Goal: Book appointment/travel/reservation: Book appointment/travel/reservation

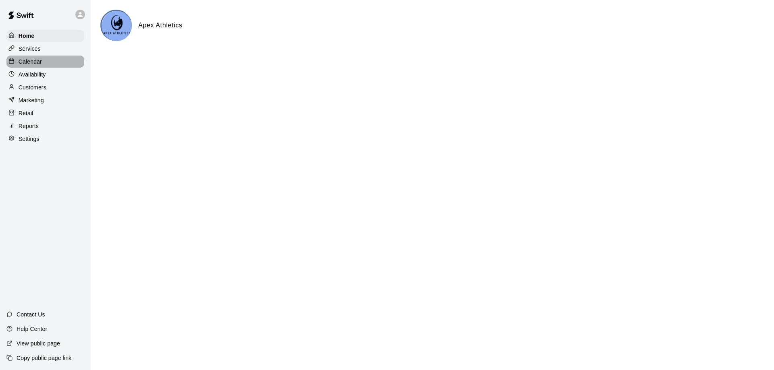
click at [27, 61] on p "Calendar" at bounding box center [30, 62] width 23 height 8
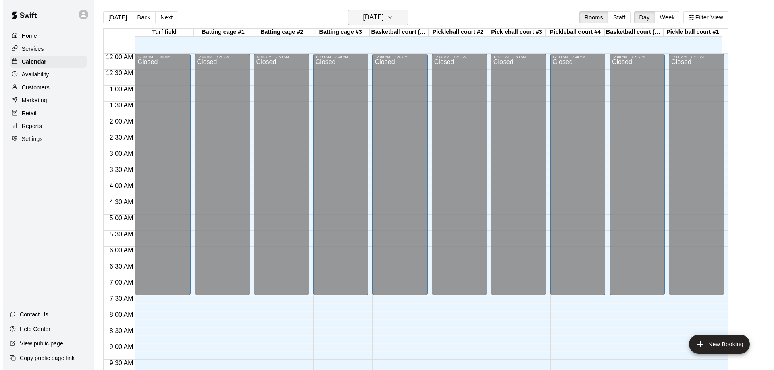
scroll to position [424, 0]
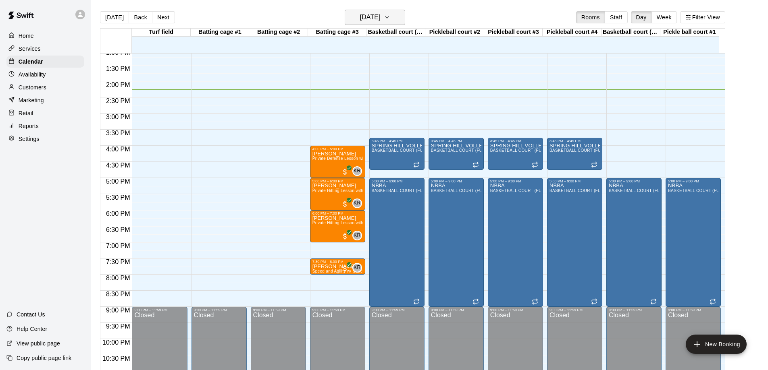
click at [390, 18] on icon "button" at bounding box center [387, 17] width 6 height 10
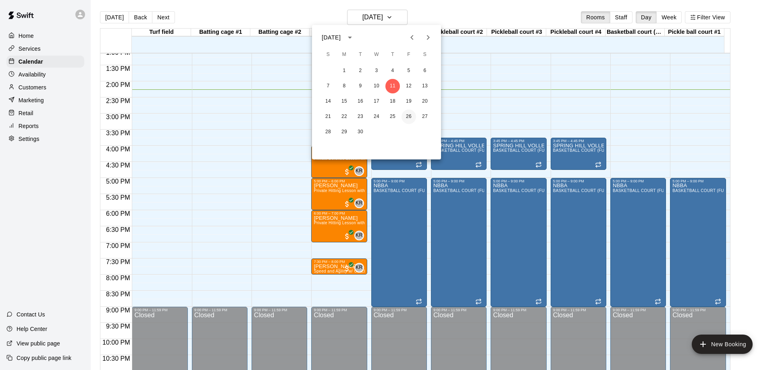
click at [406, 114] on button "26" at bounding box center [408, 117] width 15 height 15
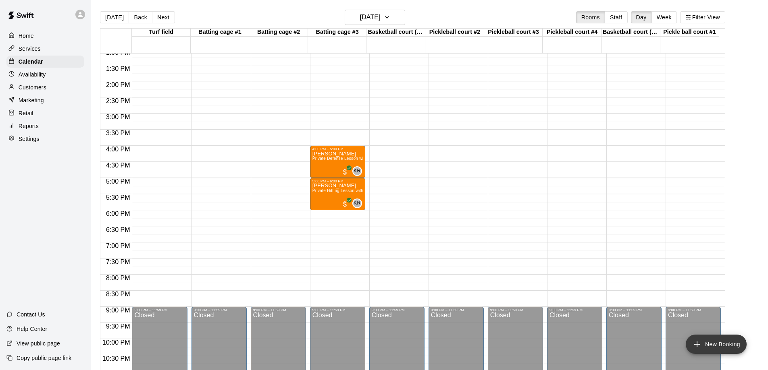
click at [719, 346] on button "New Booking" at bounding box center [716, 344] width 61 height 19
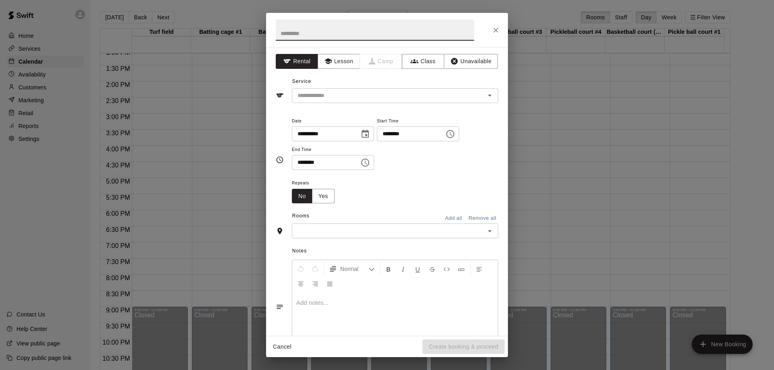
click at [299, 37] on input "text" at bounding box center [375, 29] width 198 height 21
type input "*"
type input "**********"
click at [324, 97] on input "text" at bounding box center [383, 96] width 178 height 10
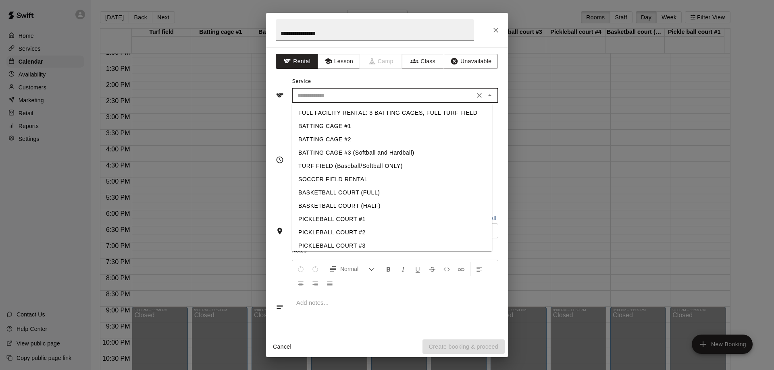
click at [347, 194] on li "BASKETBALL COURT (FULL)" at bounding box center [392, 192] width 200 height 13
type input "**********"
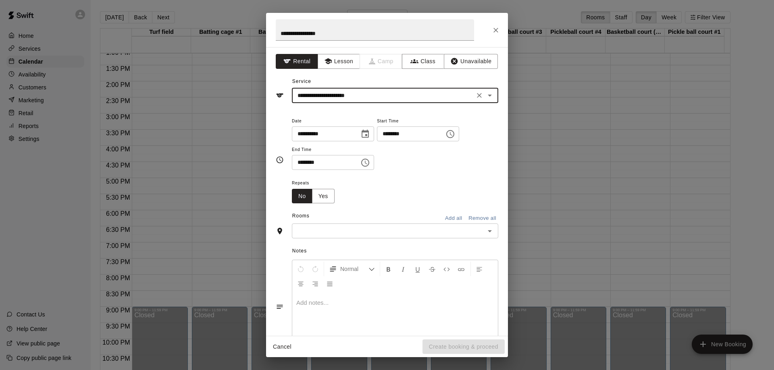
click at [395, 135] on input "********" at bounding box center [408, 134] width 62 height 15
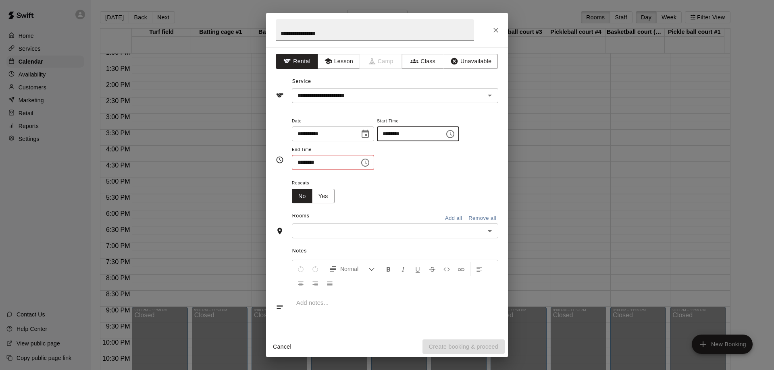
type input "********"
click at [413, 231] on input "text" at bounding box center [388, 231] width 188 height 10
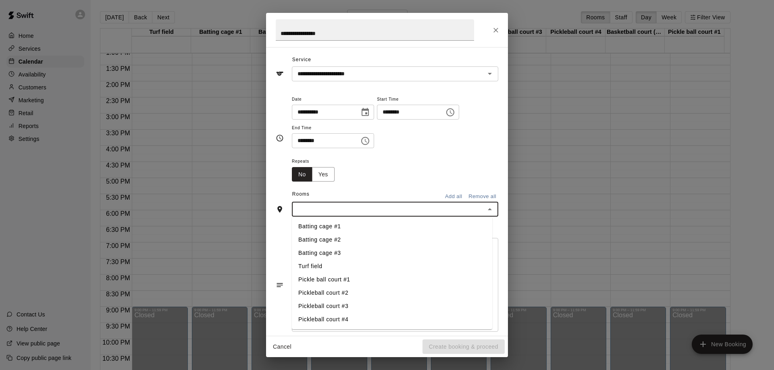
scroll to position [33, 0]
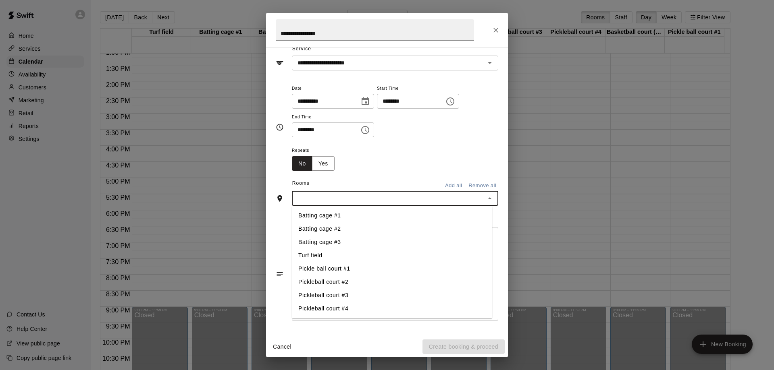
click at [320, 282] on li "Pickleball court #2" at bounding box center [392, 282] width 200 height 13
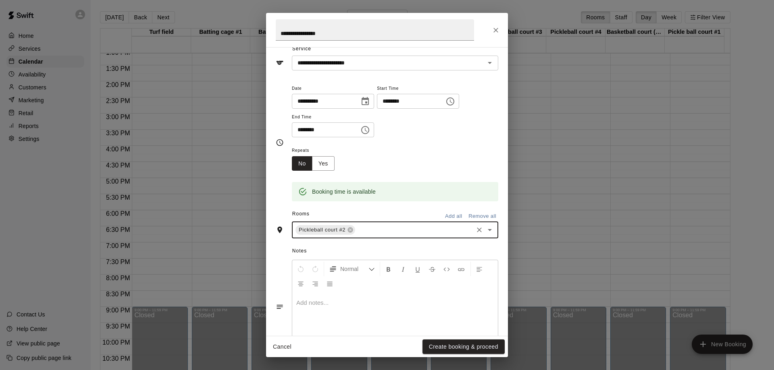
click at [383, 231] on input "text" at bounding box center [414, 230] width 116 height 10
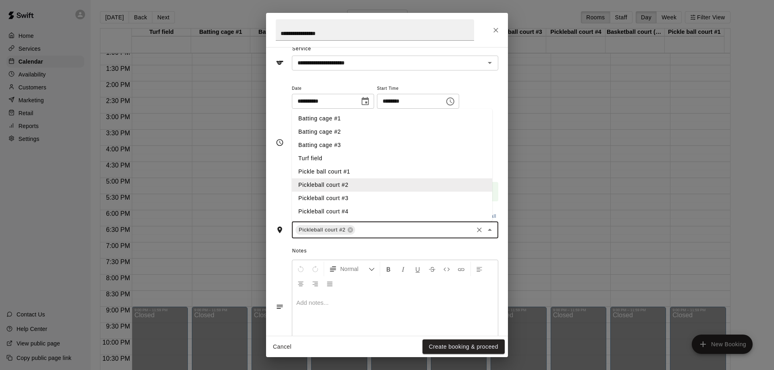
click at [332, 200] on li "Pickleball court #3" at bounding box center [392, 198] width 200 height 13
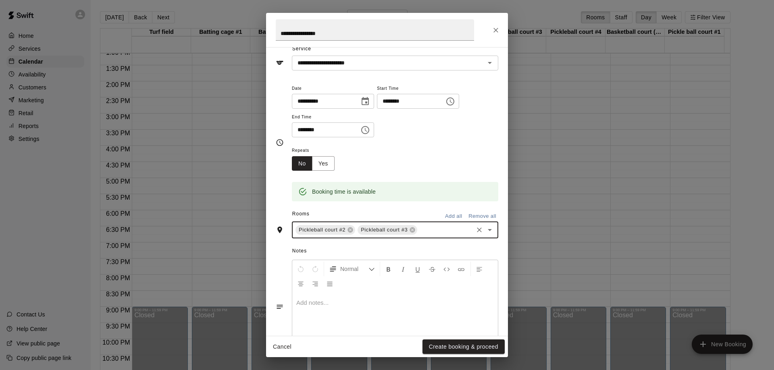
click at [439, 232] on input "text" at bounding box center [445, 230] width 54 height 10
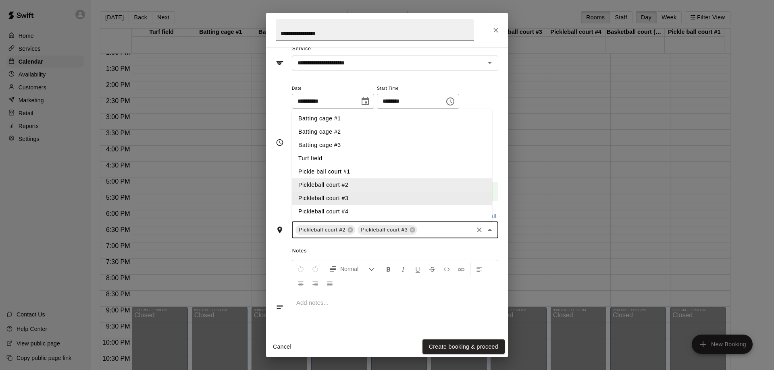
click at [342, 205] on li "Pickleball court #4" at bounding box center [392, 211] width 200 height 13
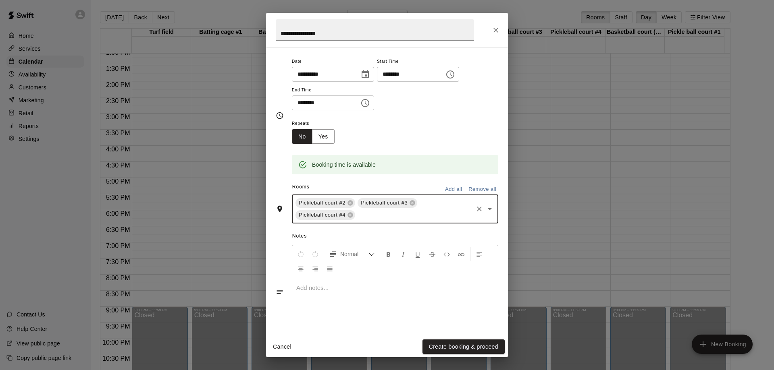
scroll to position [73, 0]
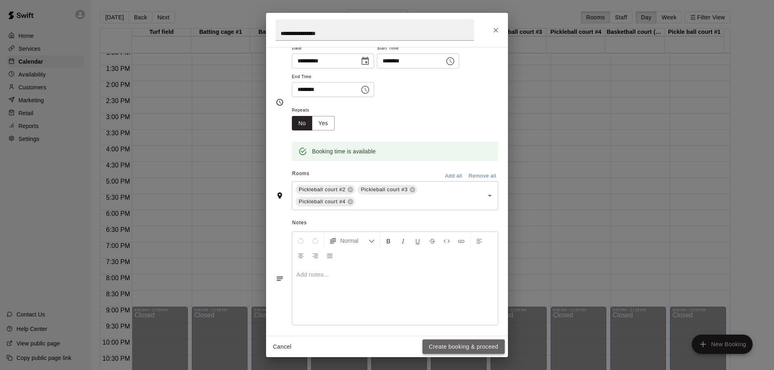
click at [459, 349] on button "Create booking & proceed" at bounding box center [463, 347] width 82 height 15
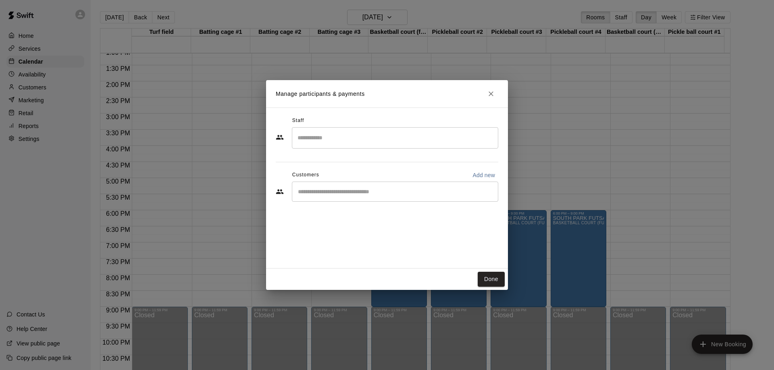
click at [375, 191] on input "Start typing to search customers..." at bounding box center [394, 192] width 199 height 8
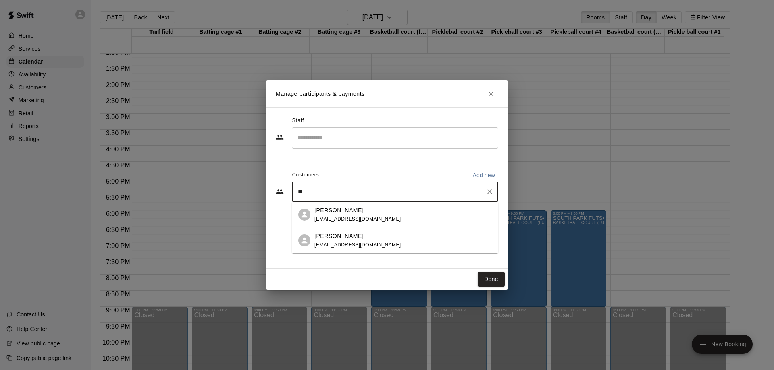
type input "*"
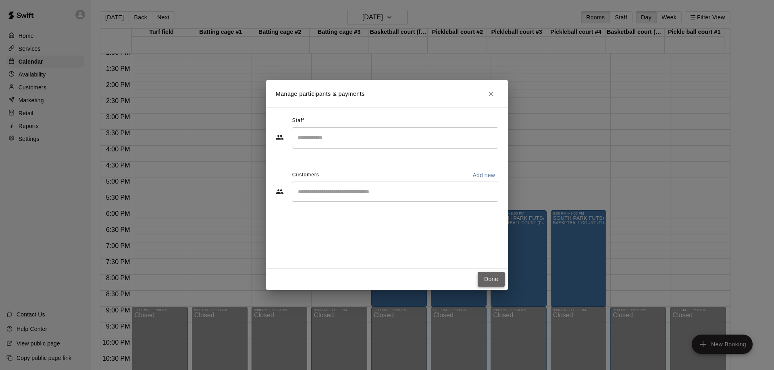
click at [483, 281] on button "Done" at bounding box center [491, 279] width 27 height 15
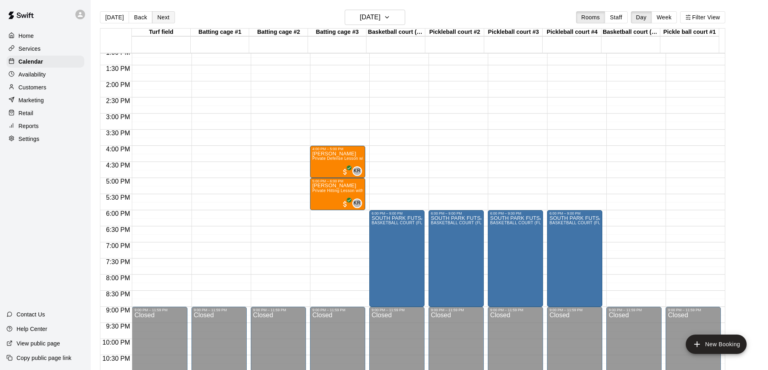
click at [160, 15] on button "Next" at bounding box center [163, 17] width 23 height 12
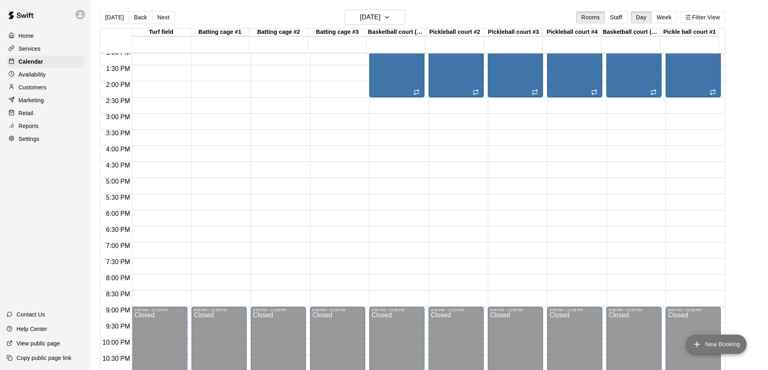
click at [717, 343] on button "New Booking" at bounding box center [716, 344] width 61 height 19
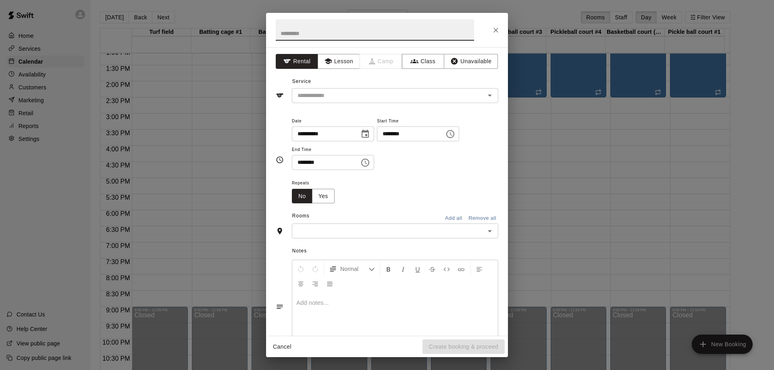
click at [318, 36] on input "text" at bounding box center [375, 29] width 198 height 21
type input "**********"
click at [310, 98] on input "text" at bounding box center [383, 96] width 178 height 10
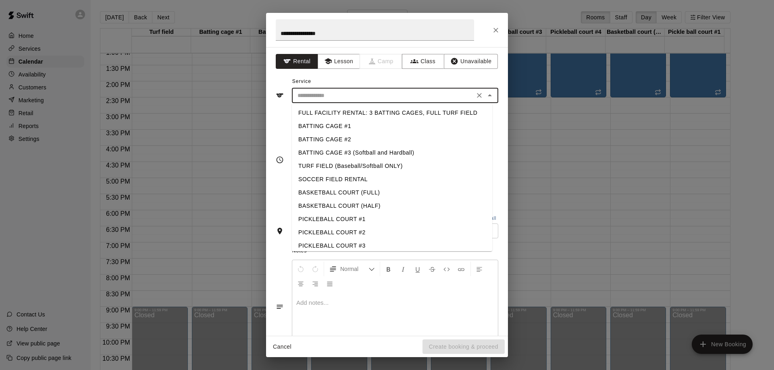
click at [320, 192] on li "BASKETBALL COURT (FULL)" at bounding box center [392, 192] width 200 height 13
type input "**********"
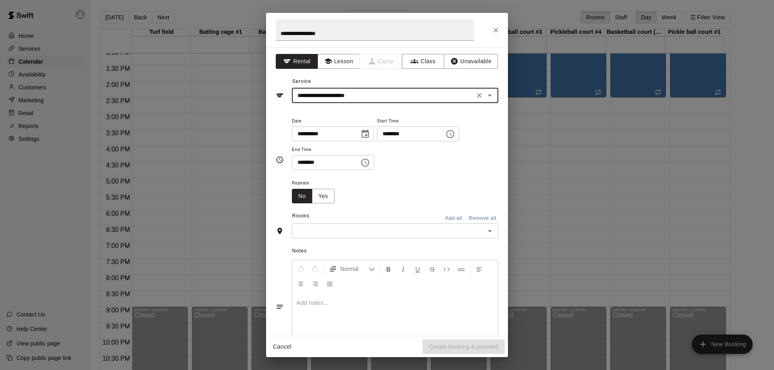
click at [390, 133] on input "********" at bounding box center [408, 134] width 62 height 15
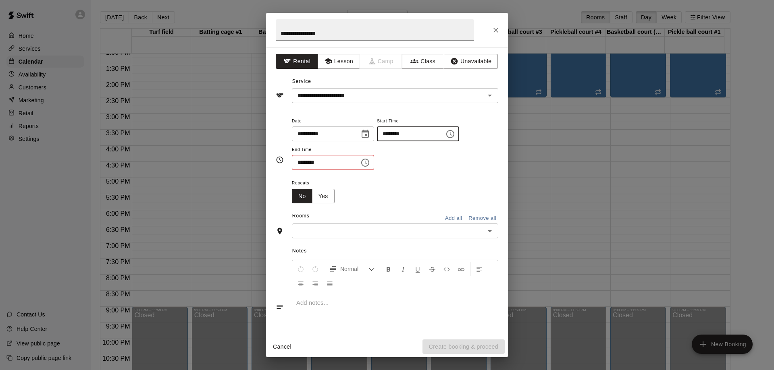
type input "********"
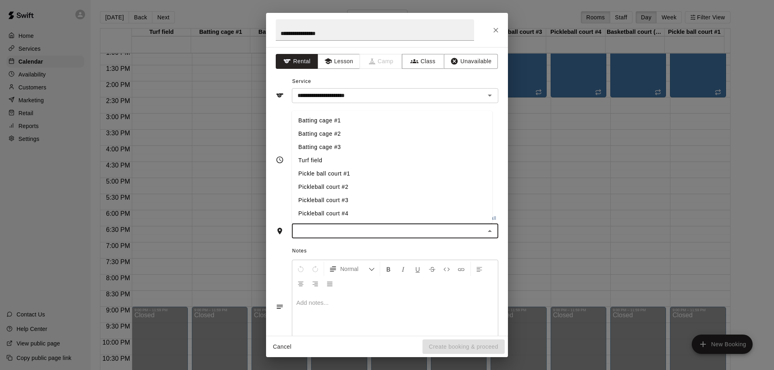
click at [372, 230] on input "text" at bounding box center [388, 231] width 188 height 10
click at [337, 186] on li "Pickleball court #2" at bounding box center [392, 187] width 200 height 13
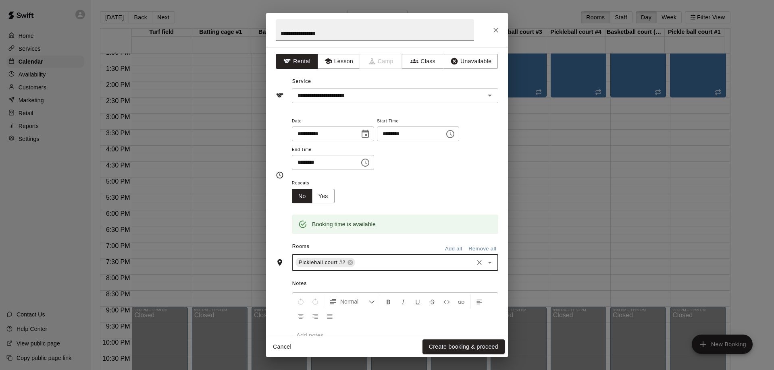
click at [399, 261] on input "text" at bounding box center [414, 263] width 116 height 10
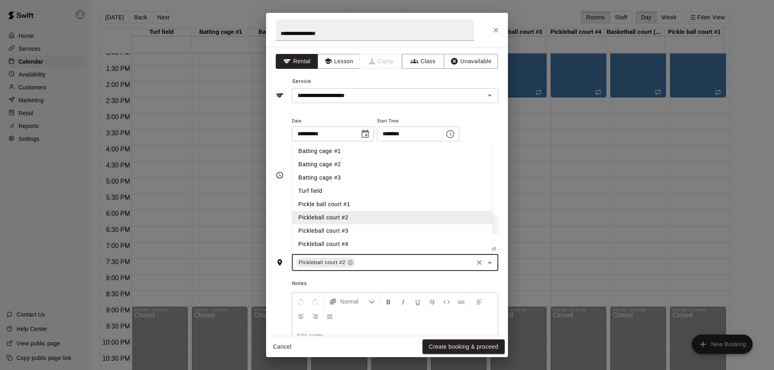
click at [332, 226] on li "Pickleball court #3" at bounding box center [392, 231] width 200 height 13
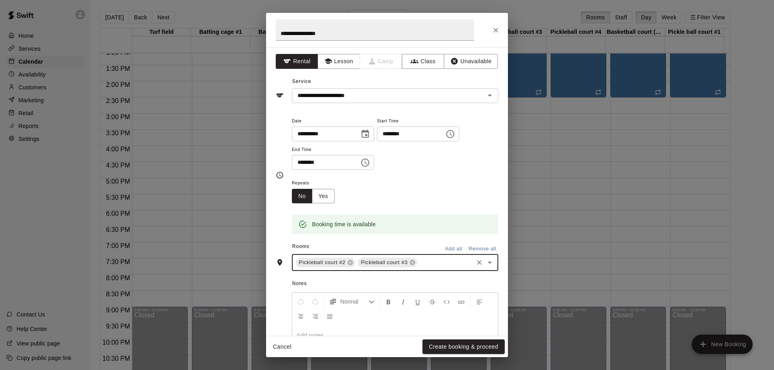
click at [433, 264] on input "text" at bounding box center [445, 263] width 54 height 10
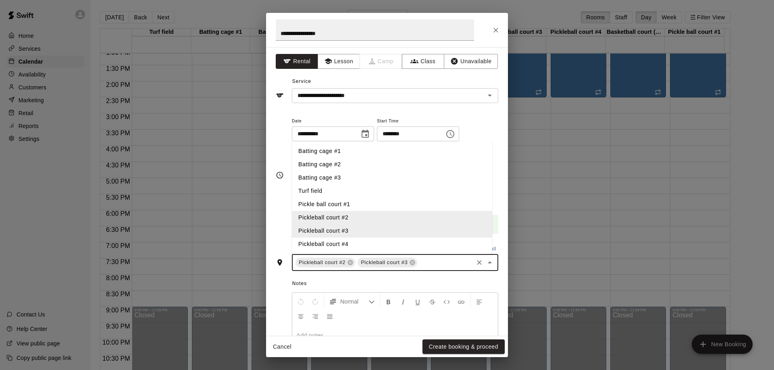
click at [332, 243] on li "Pickleball court #4" at bounding box center [392, 244] width 200 height 13
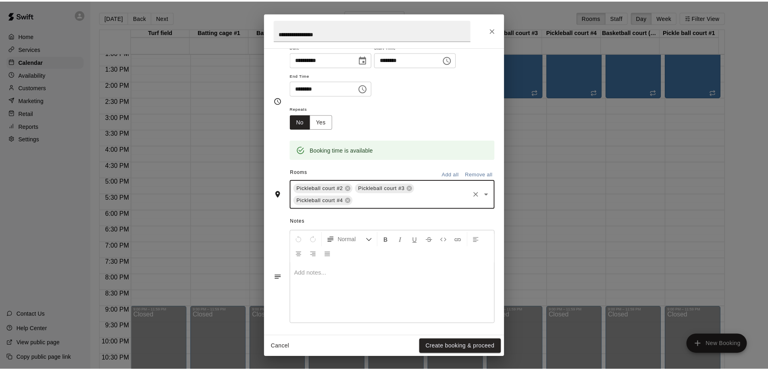
scroll to position [77, 0]
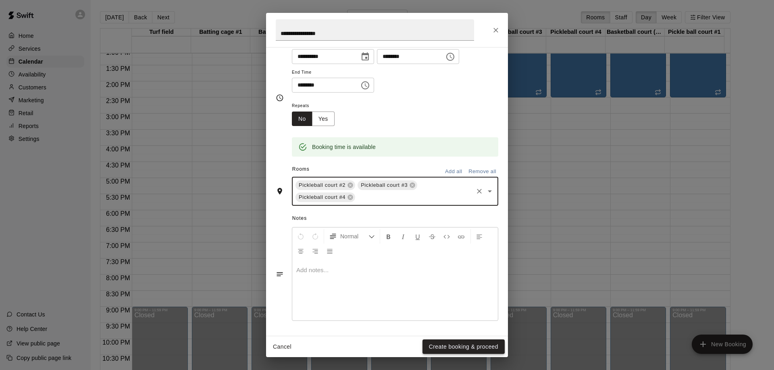
click at [482, 348] on button "Create booking & proceed" at bounding box center [463, 347] width 82 height 15
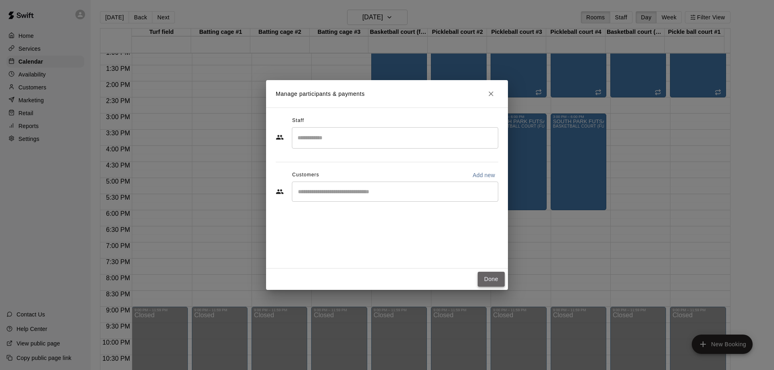
click at [489, 280] on button "Done" at bounding box center [491, 279] width 27 height 15
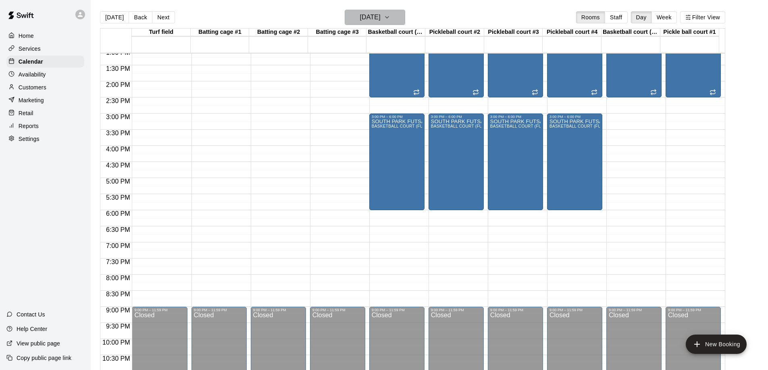
click at [389, 17] on icon "button" at bounding box center [386, 18] width 3 height 2
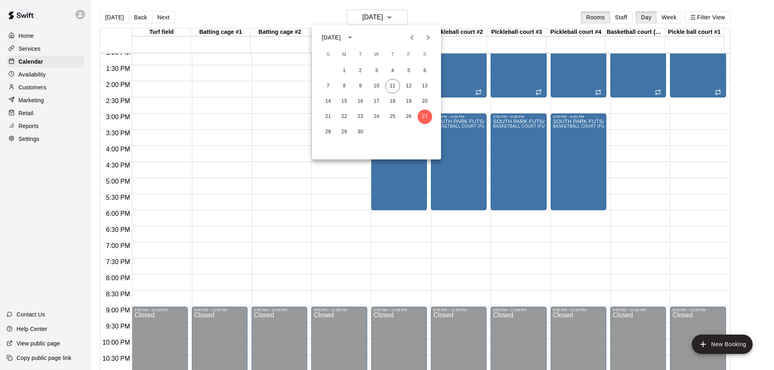
click at [426, 36] on icon "Next month" at bounding box center [428, 38] width 10 height 10
click at [407, 70] on button "3" at bounding box center [408, 71] width 15 height 15
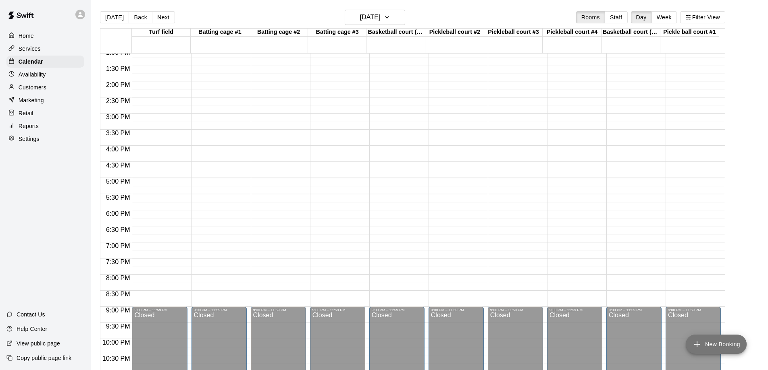
click at [728, 346] on button "New Booking" at bounding box center [716, 344] width 61 height 19
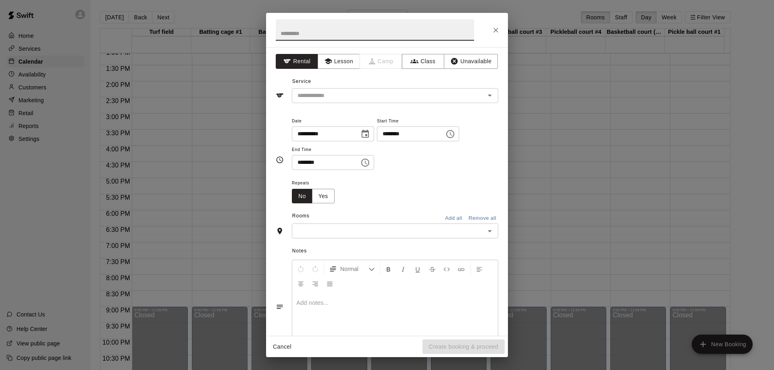
click at [333, 33] on input "text" at bounding box center [375, 29] width 198 height 21
click at [351, 89] on div "​" at bounding box center [395, 95] width 206 height 15
type input "**********"
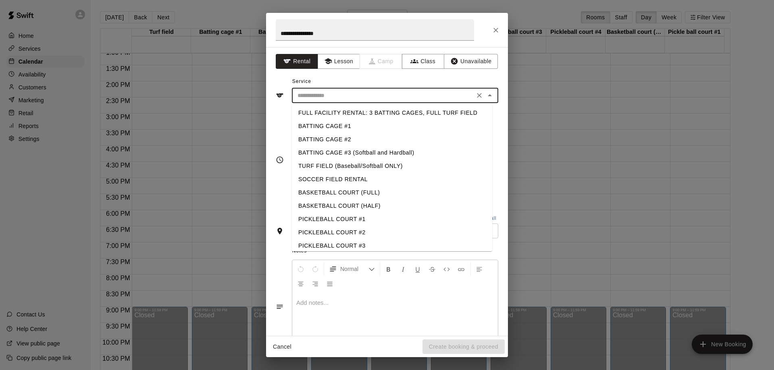
click at [342, 194] on li "BASKETBALL COURT (FULL)" at bounding box center [392, 192] width 200 height 13
type input "**********"
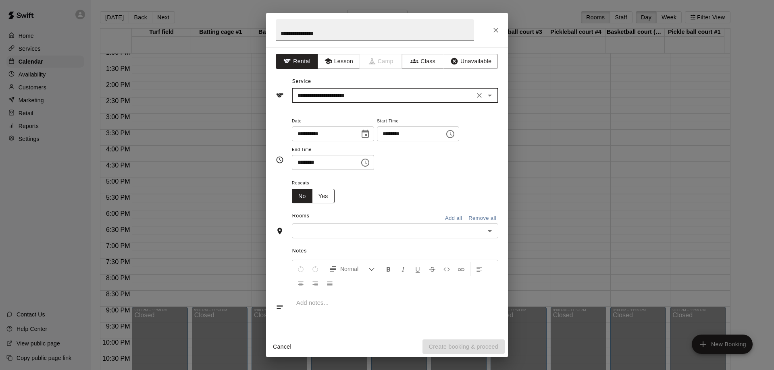
click at [322, 199] on button "Yes" at bounding box center [323, 196] width 23 height 15
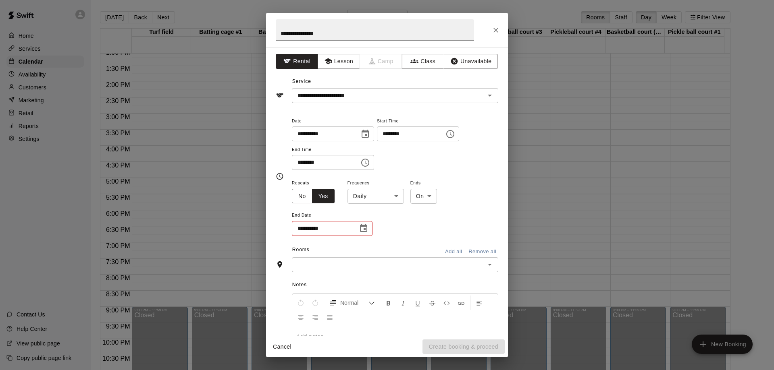
click at [364, 231] on icon "Choose date" at bounding box center [364, 229] width 10 height 10
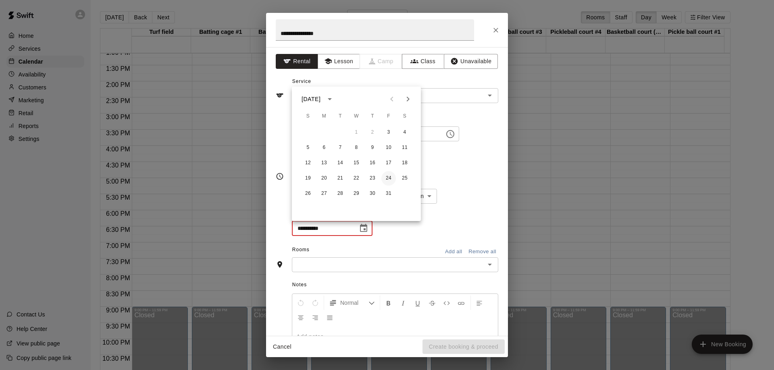
click at [389, 177] on button "24" at bounding box center [388, 178] width 15 height 15
type input "**********"
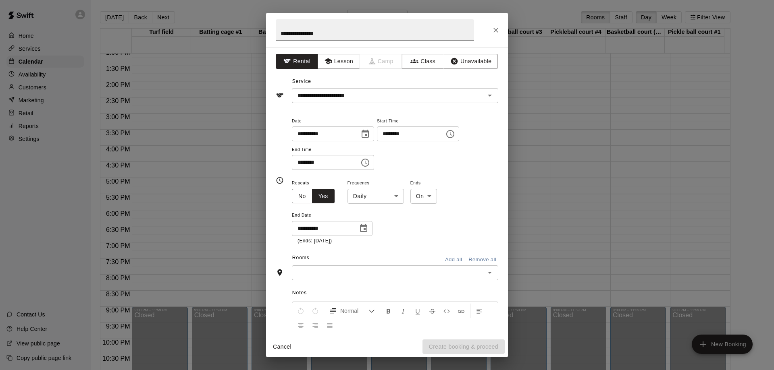
click at [395, 132] on input "********" at bounding box center [408, 134] width 62 height 15
type input "********"
click at [397, 197] on body "Home Services Calendar Availability Customers Marketing Retail Reports Settings…" at bounding box center [387, 191] width 774 height 383
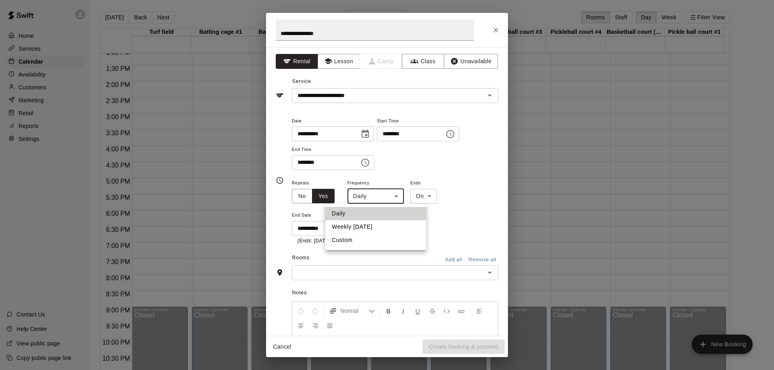
click at [380, 228] on li "Weekly [DATE]" at bounding box center [375, 226] width 101 height 13
type input "******"
click at [376, 269] on input "text" at bounding box center [388, 273] width 188 height 10
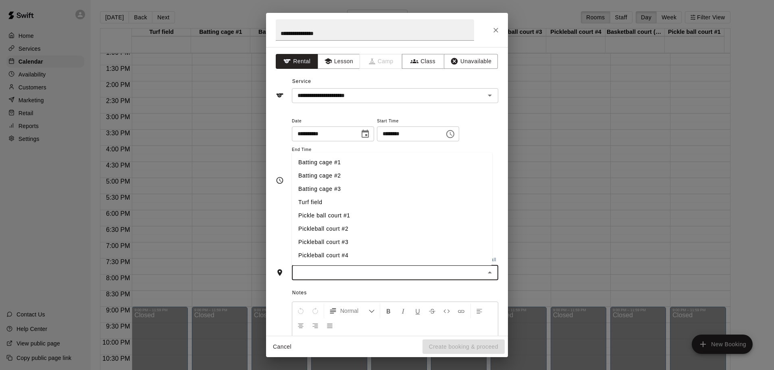
click at [337, 229] on li "Pickleball court #2" at bounding box center [392, 229] width 200 height 13
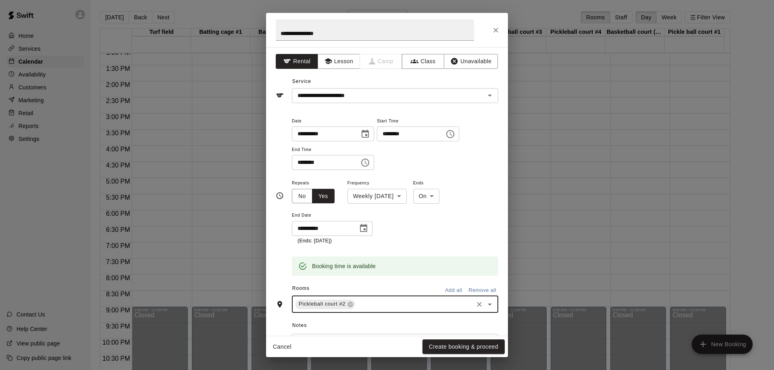
click at [394, 303] on input "text" at bounding box center [414, 304] width 116 height 10
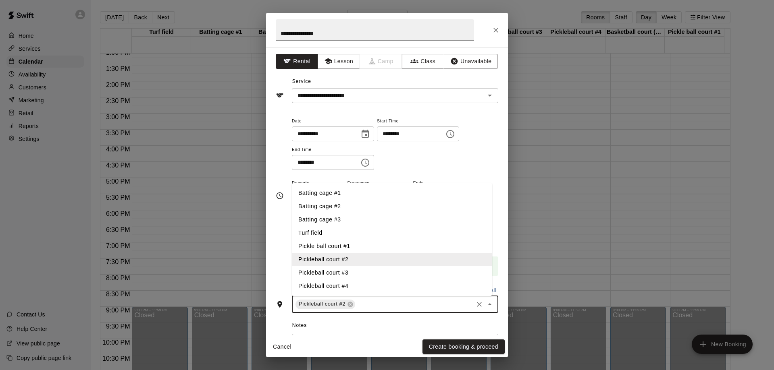
click at [348, 274] on li "Pickleball court #3" at bounding box center [392, 272] width 200 height 13
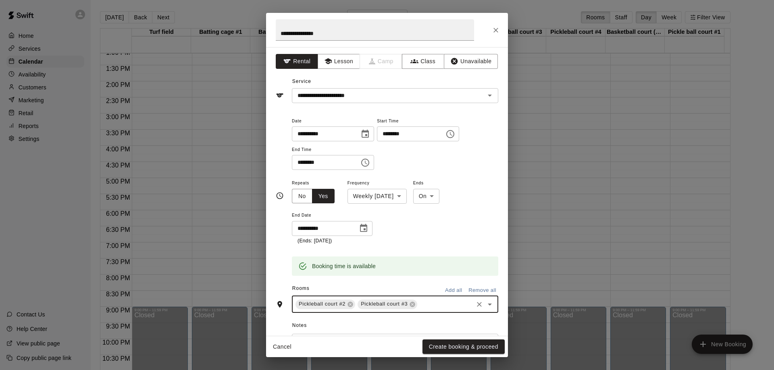
click at [443, 297] on div "Pickleball court #2 Pickleball court #3 ​" at bounding box center [395, 304] width 206 height 17
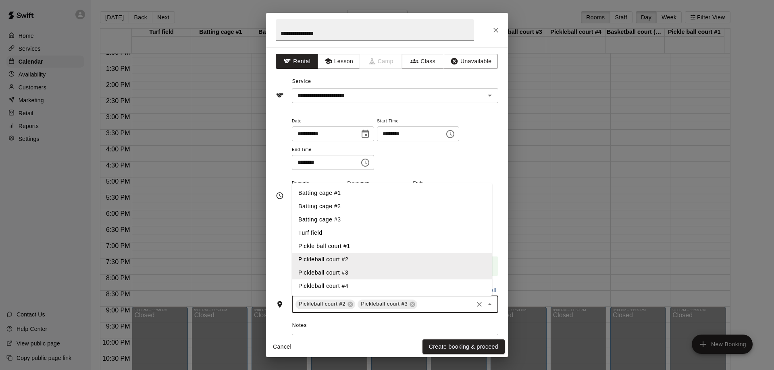
click at [347, 286] on li "Pickleball court #4" at bounding box center [392, 286] width 200 height 13
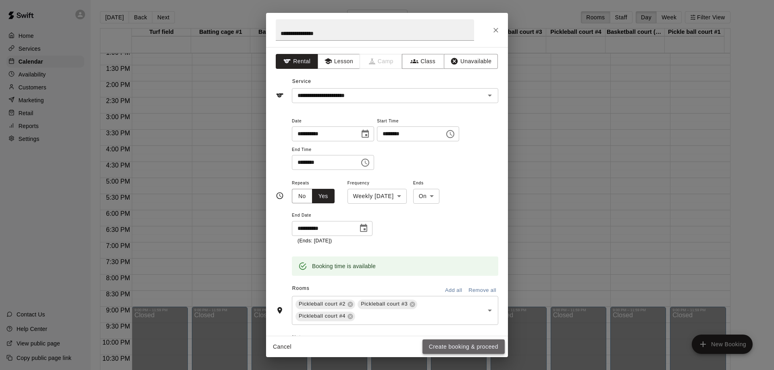
click at [466, 347] on button "Create booking & proceed" at bounding box center [463, 347] width 82 height 15
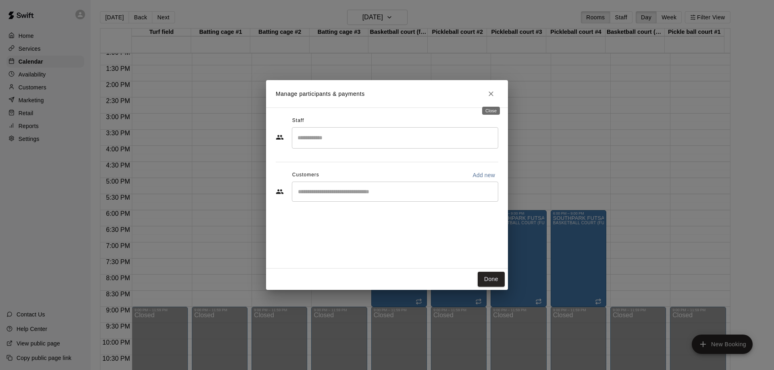
click at [491, 94] on icon "Close" at bounding box center [491, 94] width 5 height 5
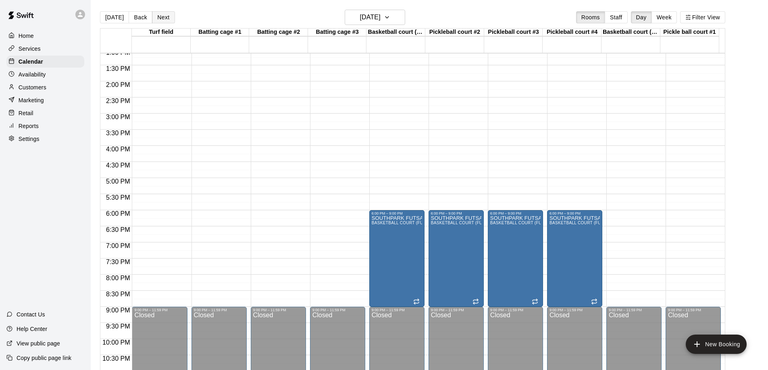
click at [161, 17] on button "Next" at bounding box center [163, 17] width 23 height 12
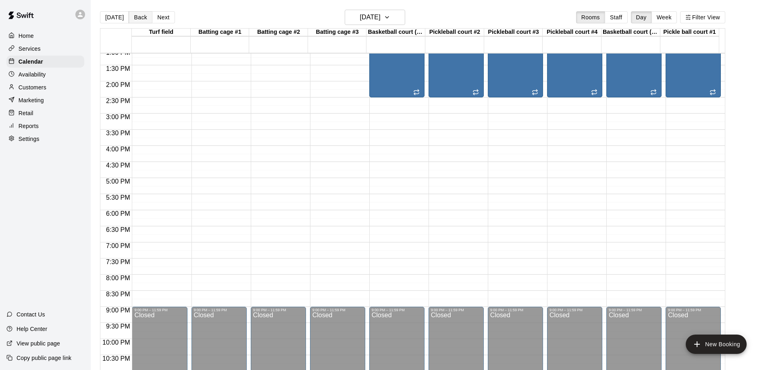
click at [137, 20] on button "Back" at bounding box center [141, 17] width 24 height 12
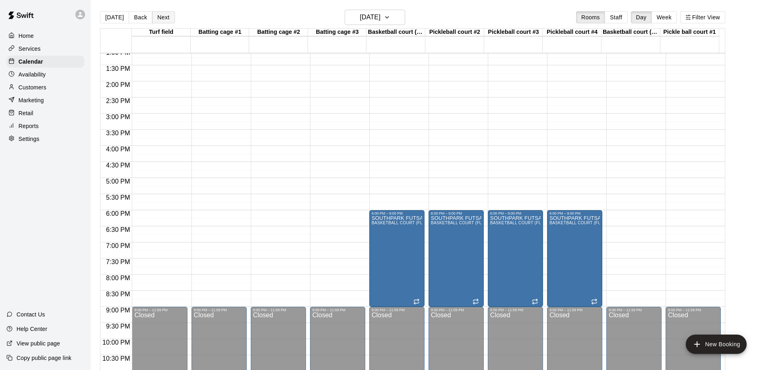
click at [161, 17] on button "Next" at bounding box center [163, 17] width 23 height 12
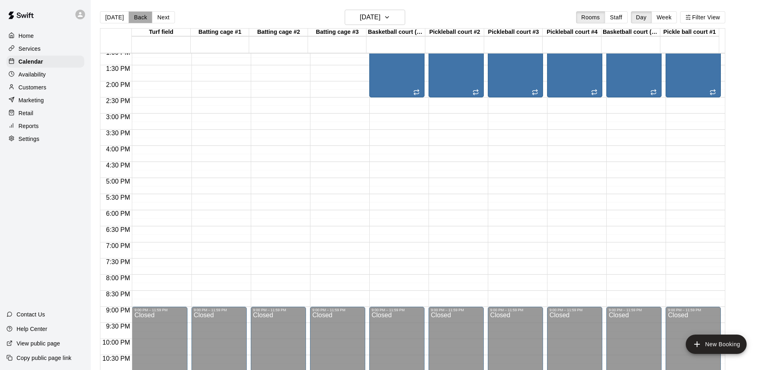
click at [129, 16] on button "Back" at bounding box center [141, 17] width 24 height 12
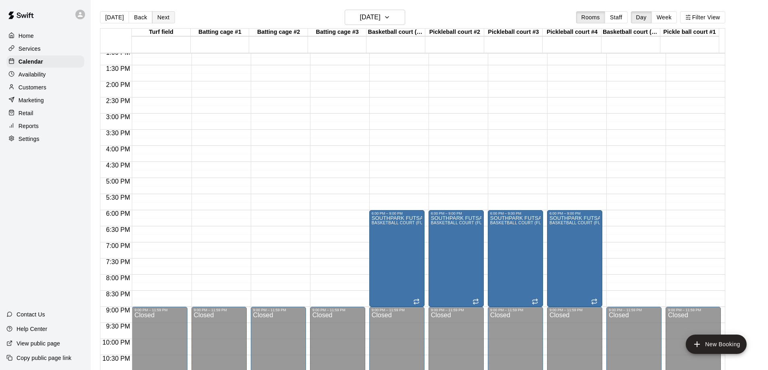
click at [161, 19] on button "Next" at bounding box center [163, 17] width 23 height 12
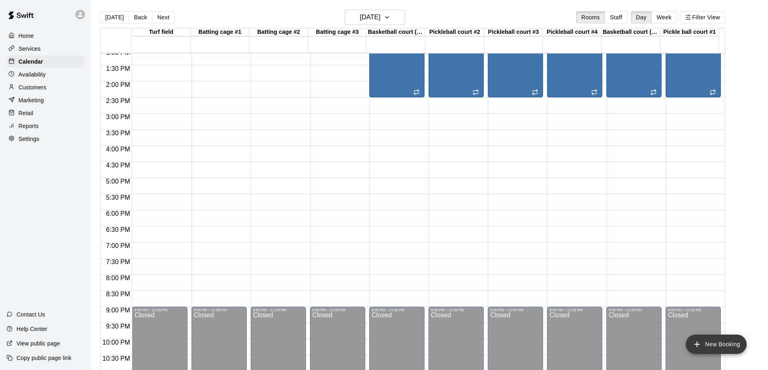
click at [726, 340] on button "New Booking" at bounding box center [716, 344] width 61 height 19
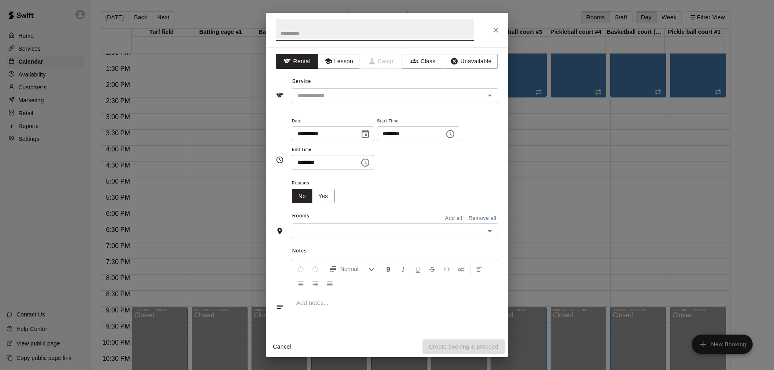
click at [328, 35] on input "text" at bounding box center [375, 29] width 198 height 21
type input "**********"
click at [327, 98] on input "text" at bounding box center [383, 96] width 178 height 10
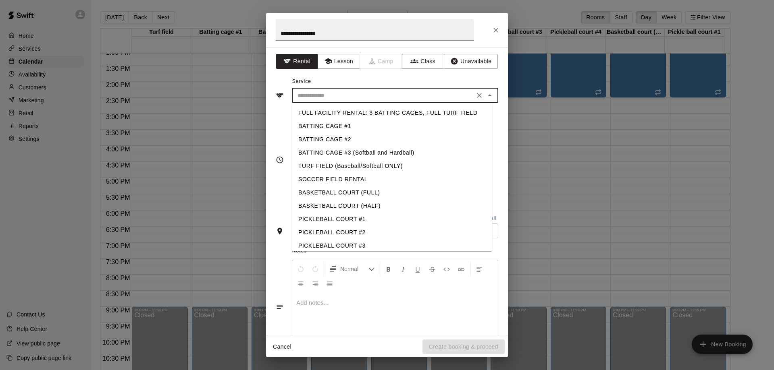
click at [348, 189] on li "BASKETBALL COURT (FULL)" at bounding box center [392, 192] width 200 height 13
type input "**********"
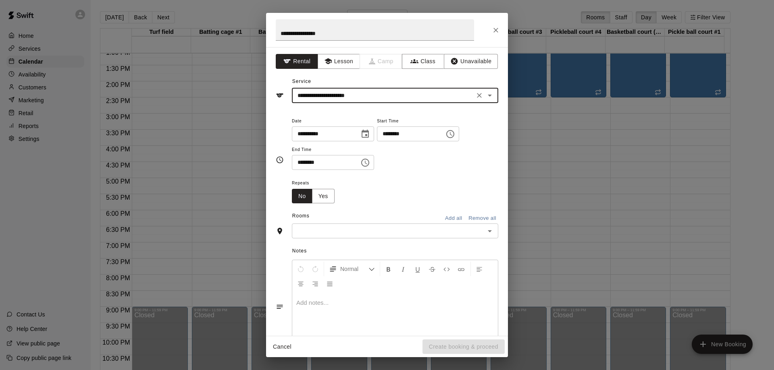
click at [395, 136] on input "********" at bounding box center [408, 134] width 62 height 15
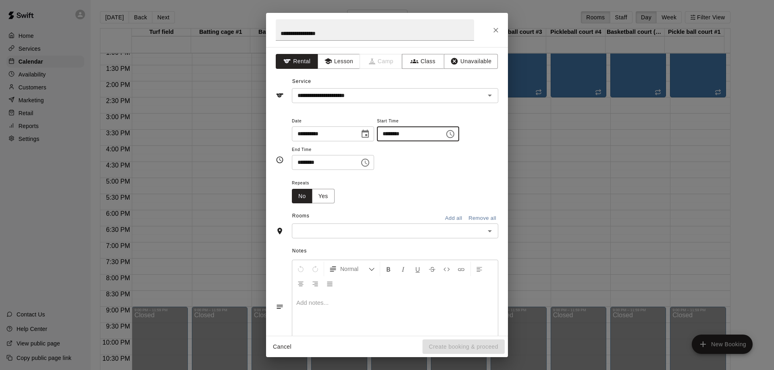
click at [367, 135] on button "Choose date, selected date is Oct 4, 2025" at bounding box center [365, 134] width 16 height 16
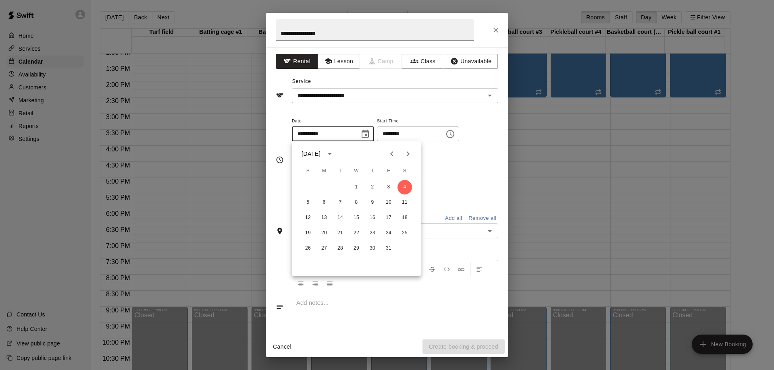
click at [475, 193] on div "Repeats No Yes" at bounding box center [395, 190] width 206 height 25
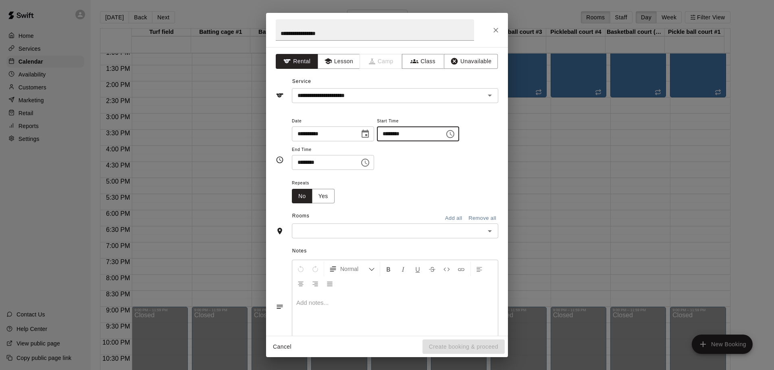
click at [391, 132] on input "********" at bounding box center [408, 134] width 62 height 15
type input "********"
click at [324, 201] on button "Yes" at bounding box center [323, 196] width 23 height 15
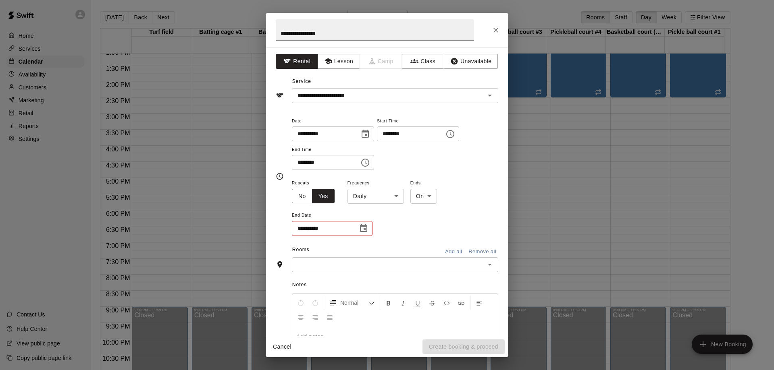
click at [390, 199] on body "Home Services Calendar Availability Customers Marketing Retail Reports Settings…" at bounding box center [387, 191] width 774 height 383
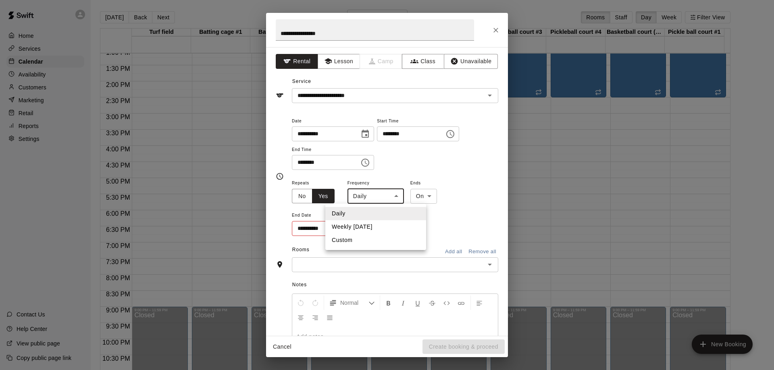
click at [371, 225] on li "Weekly [DATE]" at bounding box center [375, 226] width 101 height 13
type input "******"
click at [366, 229] on icon "Choose date" at bounding box center [363, 228] width 7 height 8
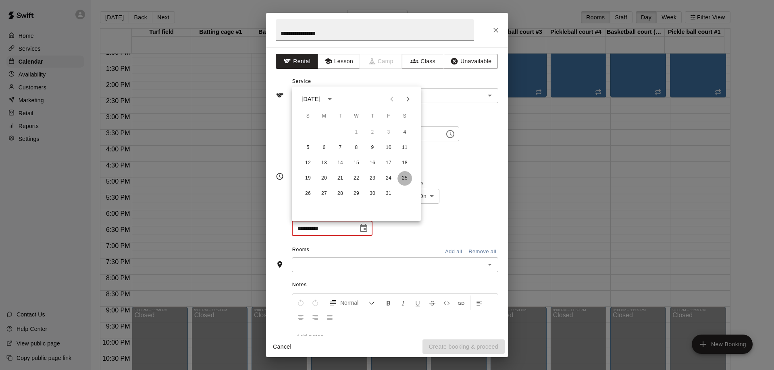
click at [403, 180] on button "25" at bounding box center [404, 178] width 15 height 15
type input "**********"
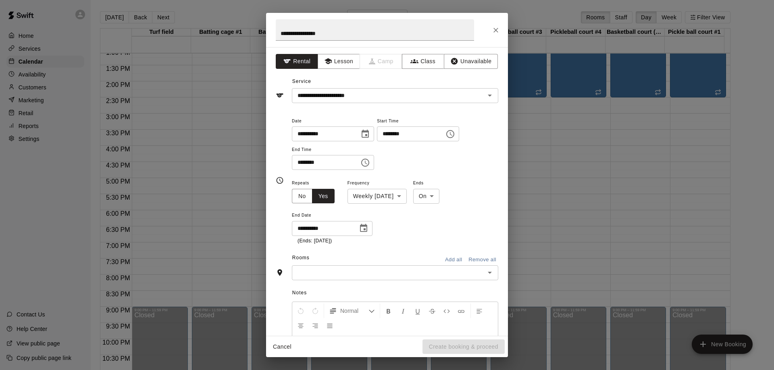
click at [347, 273] on input "text" at bounding box center [388, 273] width 188 height 10
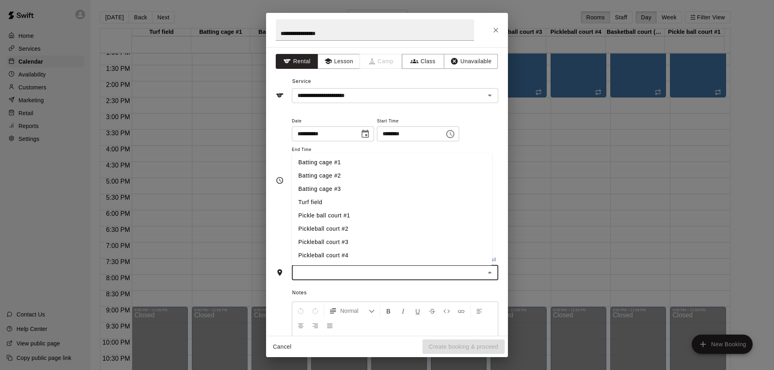
click at [341, 229] on li "Pickleball court #2" at bounding box center [392, 229] width 200 height 13
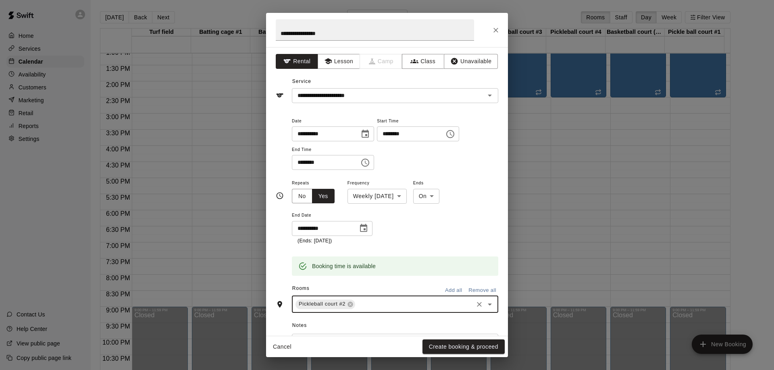
click at [371, 297] on div "Pickleball court #2 ​" at bounding box center [395, 304] width 206 height 17
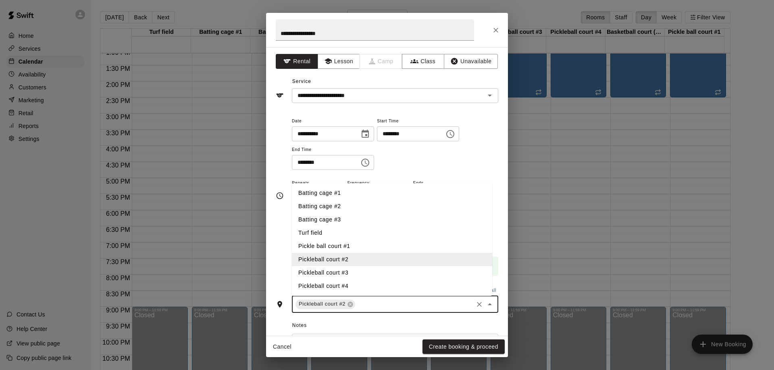
click at [341, 270] on li "Pickleball court #3" at bounding box center [392, 272] width 200 height 13
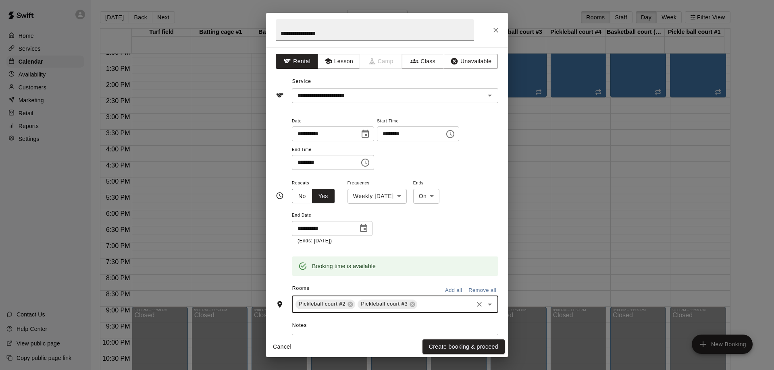
click at [435, 296] on div "Pickleball court #2 Pickleball court #3 ​" at bounding box center [395, 304] width 206 height 17
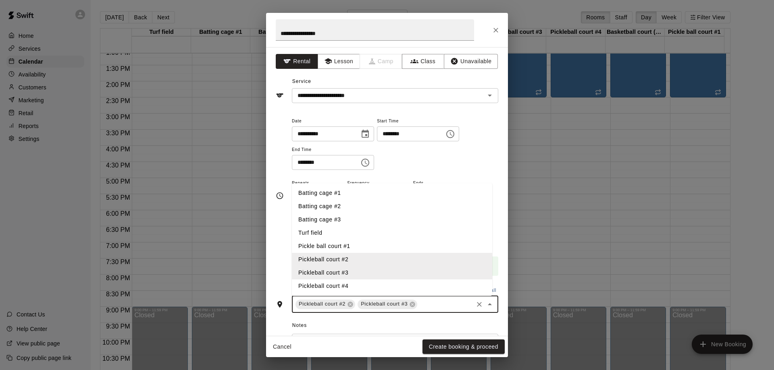
click at [341, 286] on li "Pickleball court #4" at bounding box center [392, 286] width 200 height 13
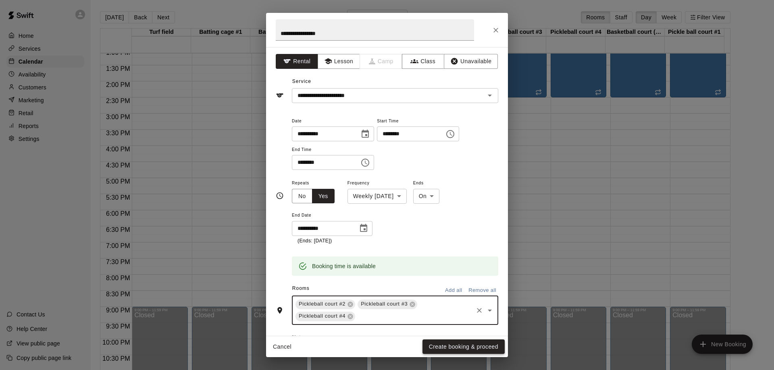
click at [465, 346] on button "Create booking & proceed" at bounding box center [463, 347] width 82 height 15
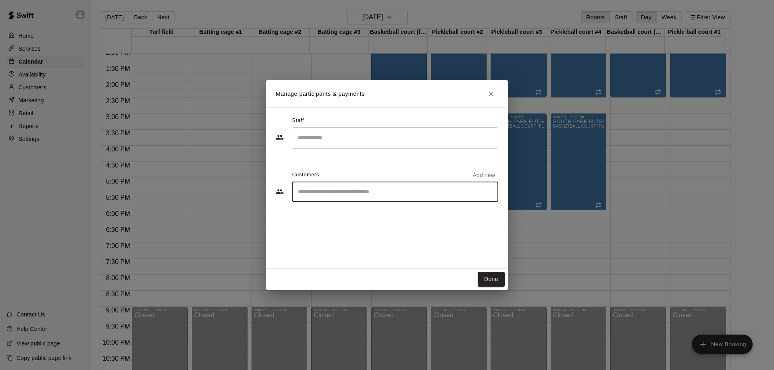
click at [367, 189] on input "Start typing to search customers..." at bounding box center [394, 192] width 199 height 8
type input "**"
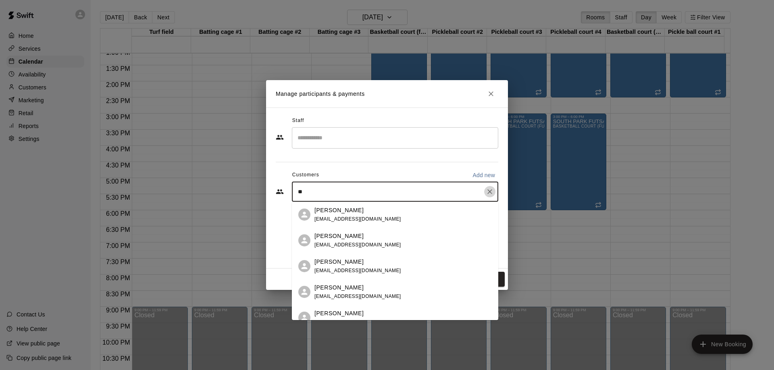
click at [489, 192] on icon "Clear" at bounding box center [490, 192] width 8 height 8
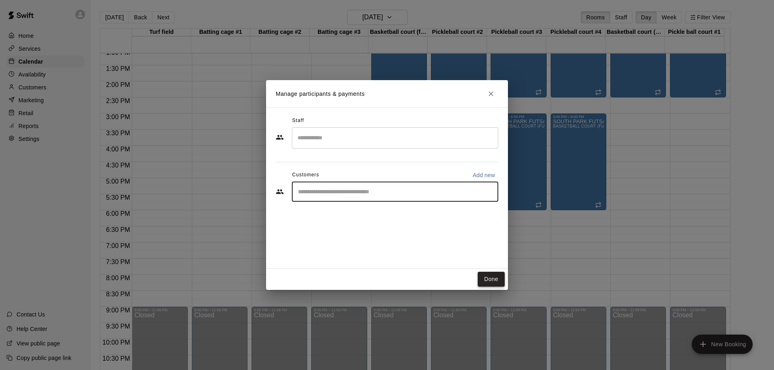
click at [489, 276] on button "Done" at bounding box center [491, 279] width 27 height 15
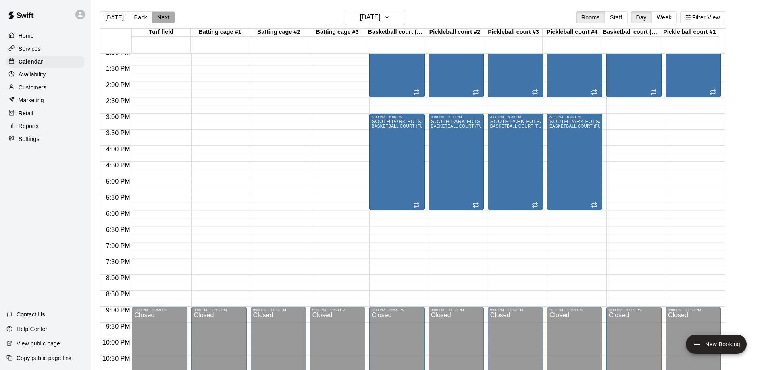
click at [161, 18] on button "Next" at bounding box center [163, 17] width 23 height 12
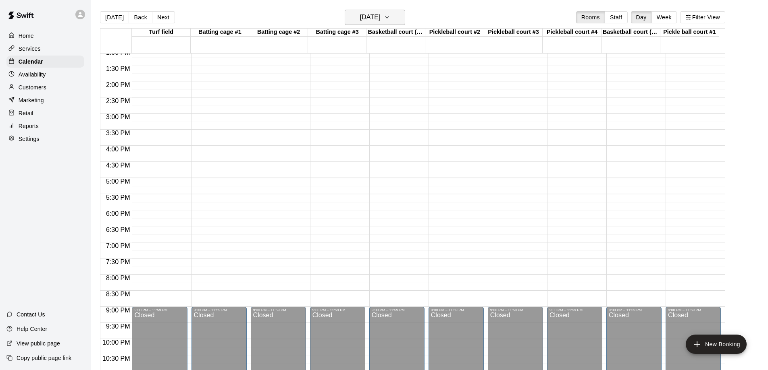
click at [389, 18] on icon "button" at bounding box center [386, 18] width 3 height 2
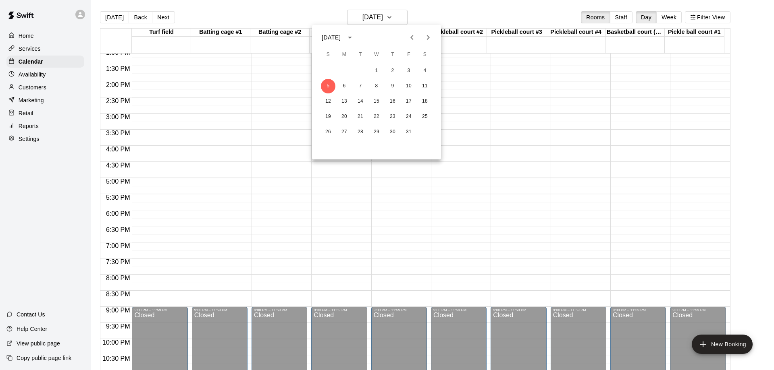
click at [410, 40] on icon "Previous month" at bounding box center [412, 38] width 10 height 10
click at [410, 85] on button "12" at bounding box center [408, 86] width 15 height 15
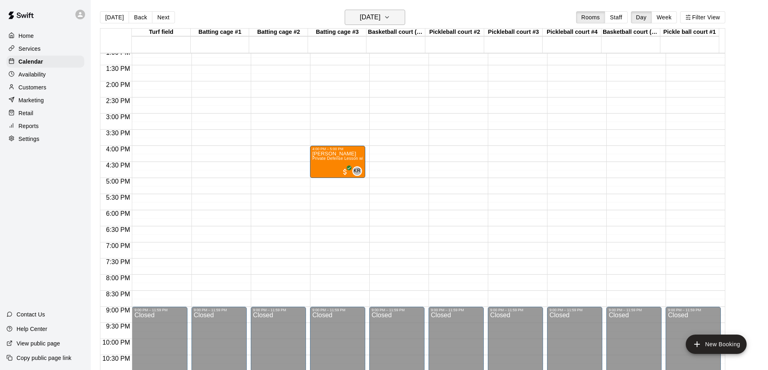
click at [390, 19] on icon "button" at bounding box center [387, 17] width 6 height 10
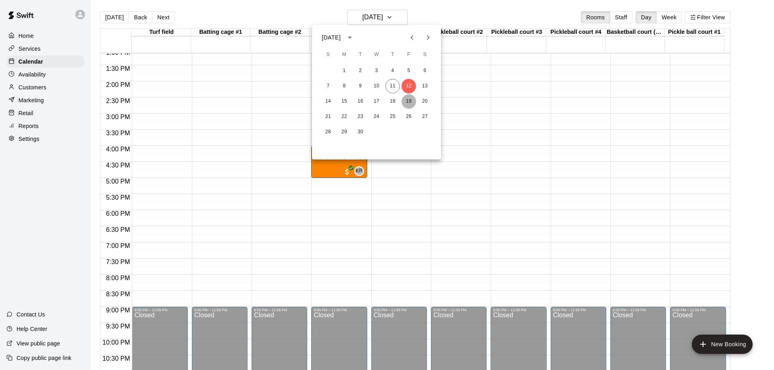
click at [407, 101] on button "19" at bounding box center [408, 101] width 15 height 15
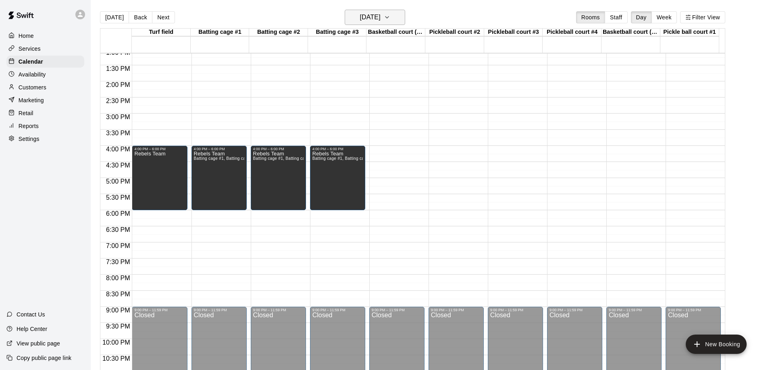
click at [390, 17] on icon "button" at bounding box center [387, 17] width 6 height 10
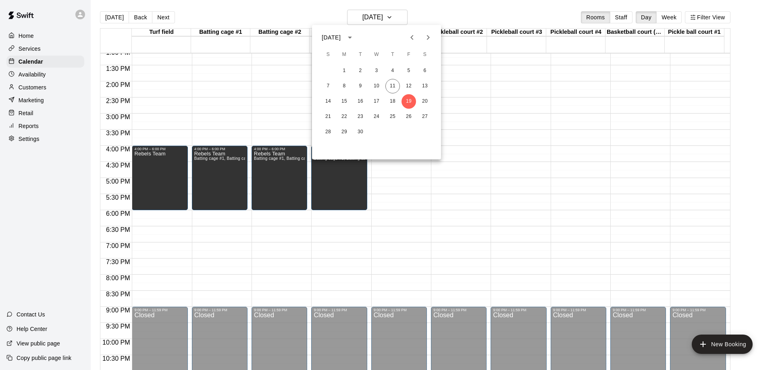
click at [430, 38] on icon "Next month" at bounding box center [428, 38] width 10 height 10
click at [410, 71] on button "3" at bounding box center [408, 71] width 15 height 15
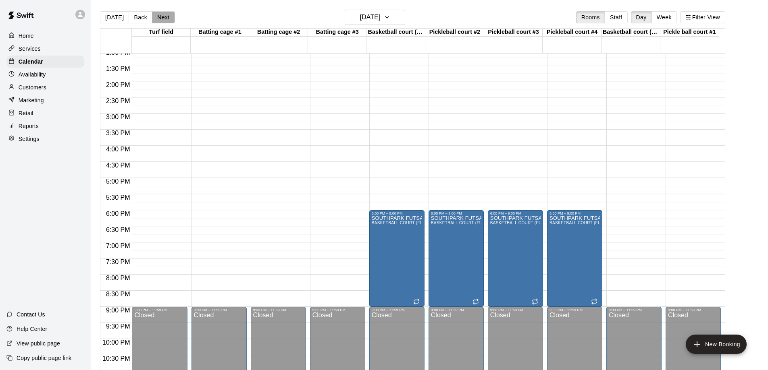
click at [160, 17] on button "Next" at bounding box center [163, 17] width 23 height 12
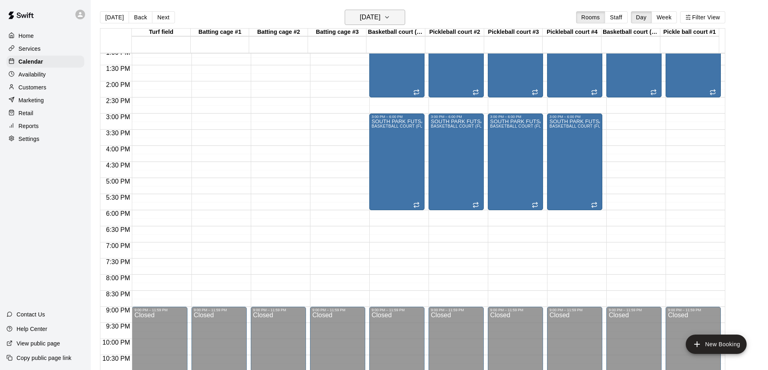
click at [390, 15] on icon "button" at bounding box center [387, 17] width 6 height 10
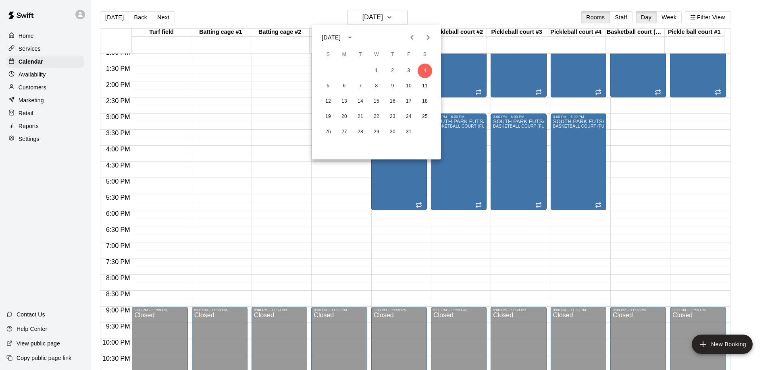
click at [401, 18] on div at bounding box center [387, 185] width 774 height 370
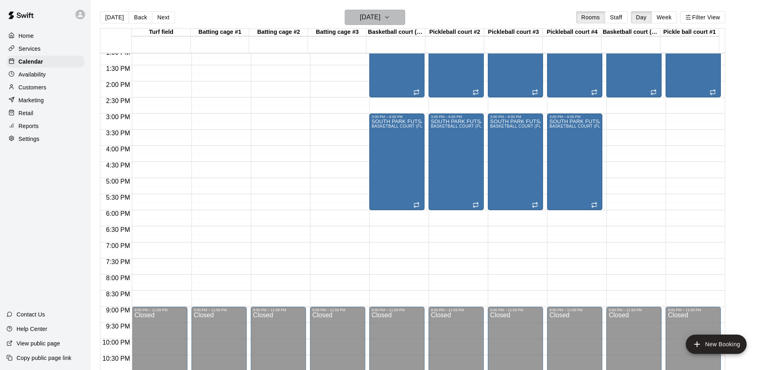
click at [390, 20] on icon "button" at bounding box center [387, 17] width 6 height 10
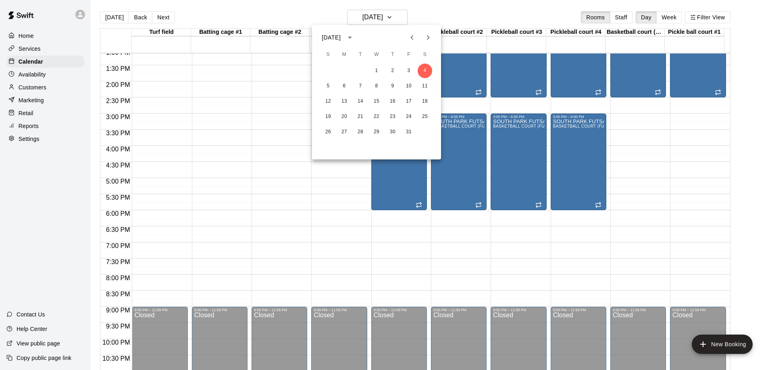
click at [414, 36] on icon "Previous month" at bounding box center [412, 38] width 10 height 10
click at [408, 118] on button "26" at bounding box center [408, 117] width 15 height 15
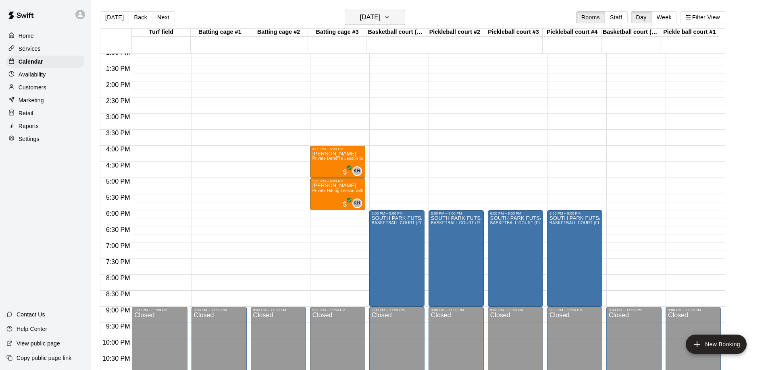
click at [390, 21] on icon "button" at bounding box center [387, 17] width 6 height 10
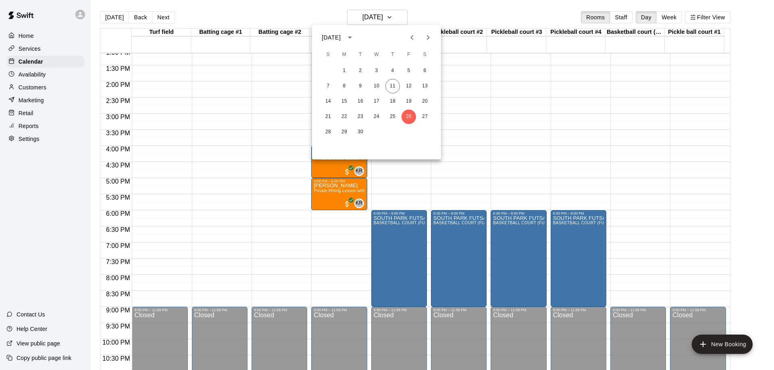
click at [427, 38] on icon "Next month" at bounding box center [428, 38] width 10 height 10
click at [408, 69] on button "3" at bounding box center [408, 71] width 15 height 15
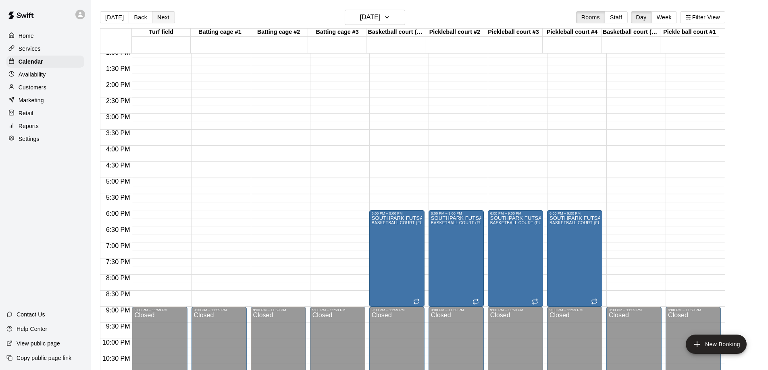
click at [160, 16] on button "Next" at bounding box center [163, 17] width 23 height 12
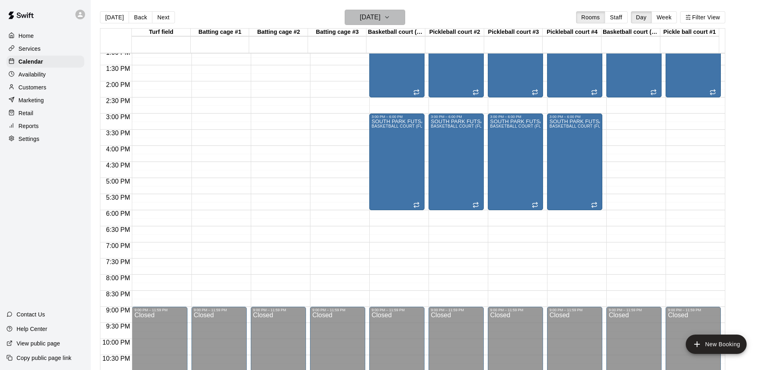
click at [390, 17] on icon "button" at bounding box center [387, 17] width 6 height 10
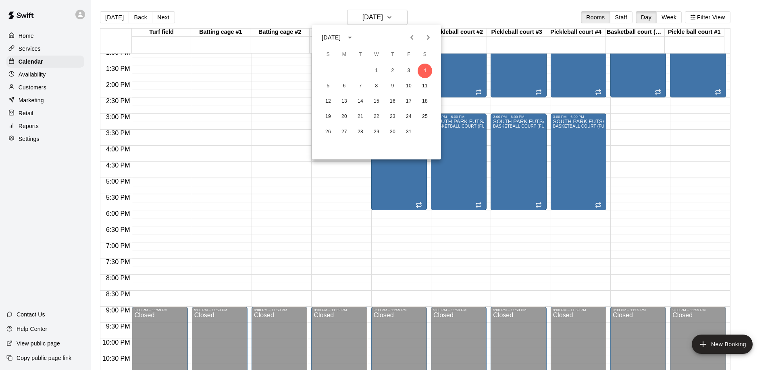
click at [204, 150] on div at bounding box center [387, 185] width 774 height 370
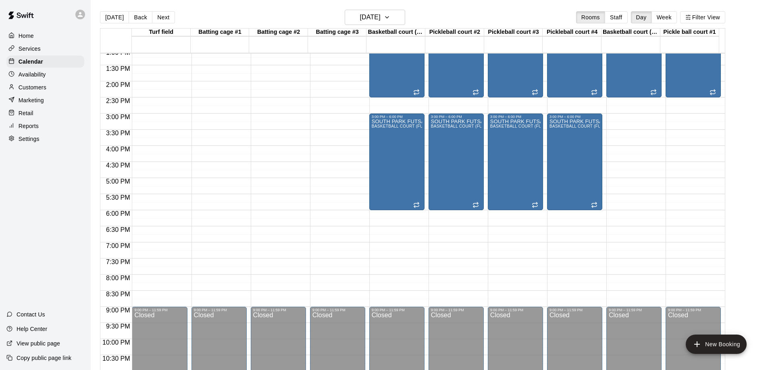
drag, startPoint x: 57, startPoint y: 187, endPoint x: 218, endPoint y: 112, distance: 177.3
click at [58, 187] on div "Home Services Calendar Availability Customers Marketing Retail Reports Settings…" at bounding box center [45, 185] width 91 height 370
click at [390, 16] on icon "button" at bounding box center [387, 17] width 6 height 10
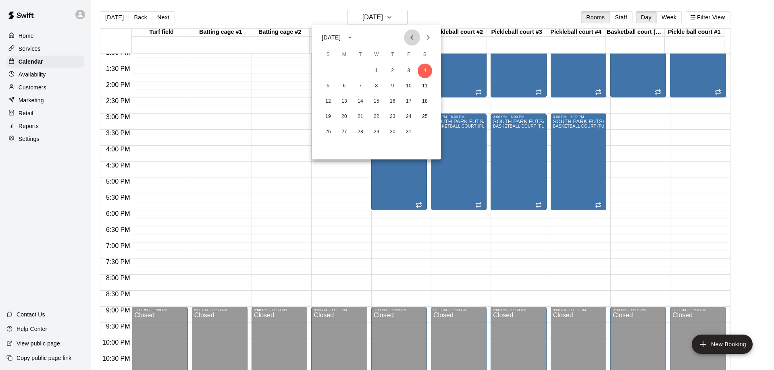
click at [414, 37] on icon "Previous month" at bounding box center [412, 38] width 10 height 10
click at [409, 114] on button "26" at bounding box center [408, 117] width 15 height 15
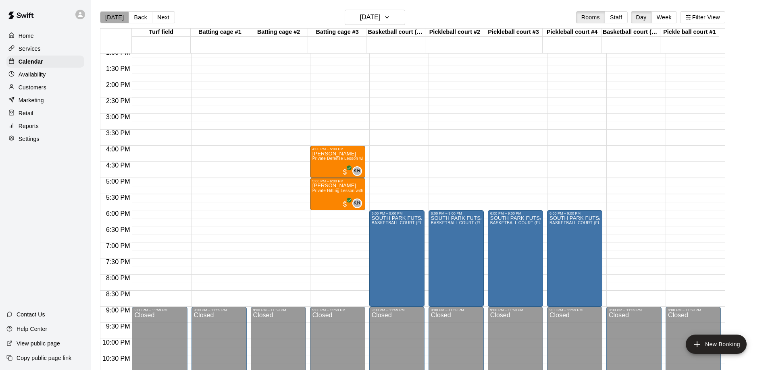
click at [114, 18] on button "[DATE]" at bounding box center [114, 17] width 29 height 12
